Goal: Task Accomplishment & Management: Complete application form

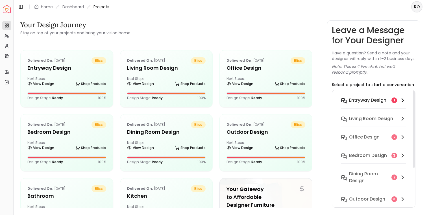
click at [391, 103] on div "entryway design 1" at bounding box center [373, 100] width 65 height 7
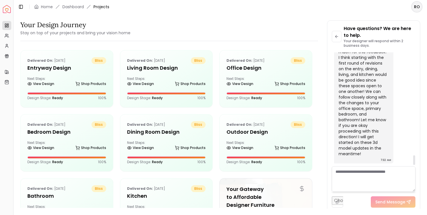
scroll to position [1215, 0]
click at [335, 34] on icon at bounding box center [337, 36] width 5 height 5
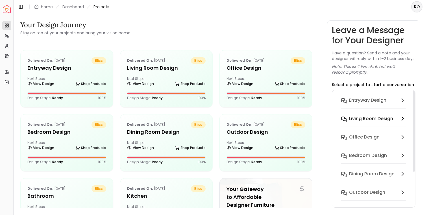
click at [378, 122] on h6 "Living Room design" at bounding box center [371, 118] width 44 height 7
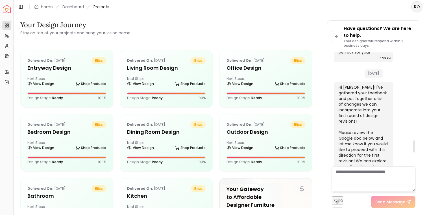
scroll to position [932, 0]
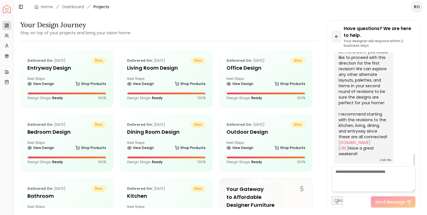
click at [337, 37] on icon at bounding box center [337, 36] width 5 height 5
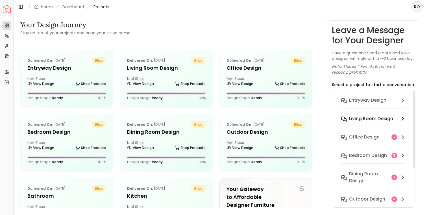
click at [371, 122] on h6 "Living Room design" at bounding box center [371, 118] width 44 height 7
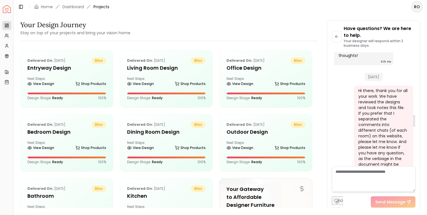
scroll to position [560, 0]
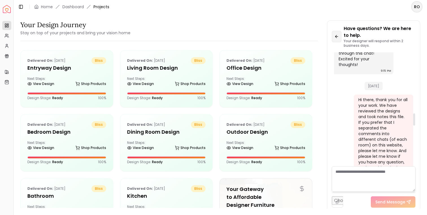
click at [341, 38] on button at bounding box center [337, 36] width 10 height 11
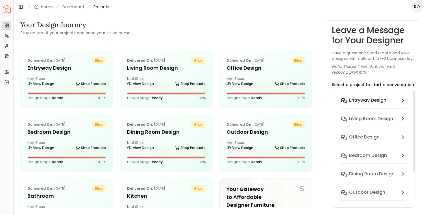
click at [390, 103] on div "entryway design" at bounding box center [373, 100] width 48 height 7
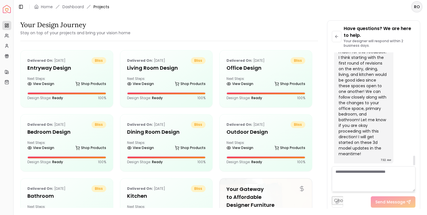
scroll to position [1212, 0]
click at [361, 173] on textarea at bounding box center [374, 178] width 84 height 25
type textarea "****"
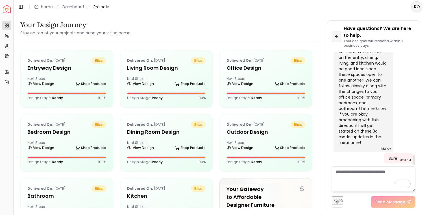
click at [338, 37] on icon at bounding box center [337, 36] width 5 height 5
